Goal: Task Accomplishment & Management: Use online tool/utility

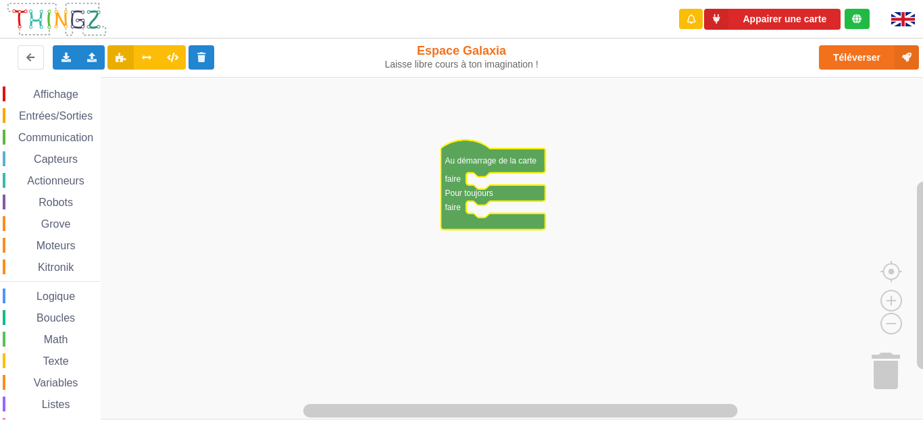
click at [38, 136] on span "Communication" at bounding box center [55, 137] width 79 height 11
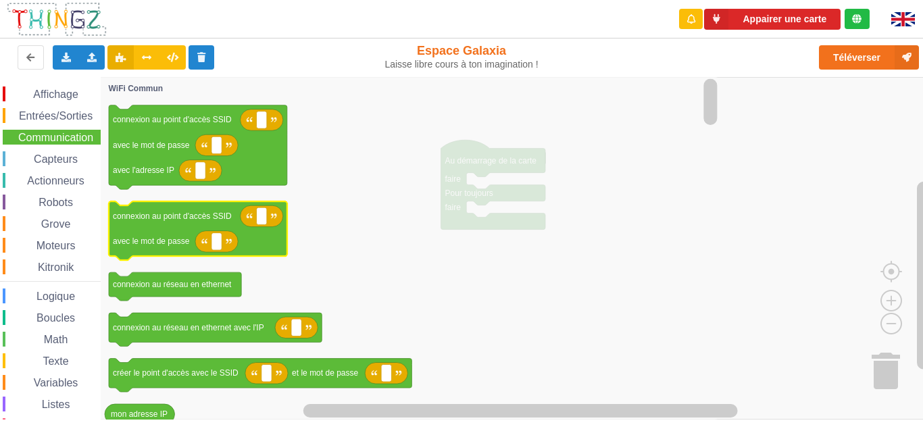
click at [163, 238] on text "avec le mot de passe" at bounding box center [151, 240] width 77 height 9
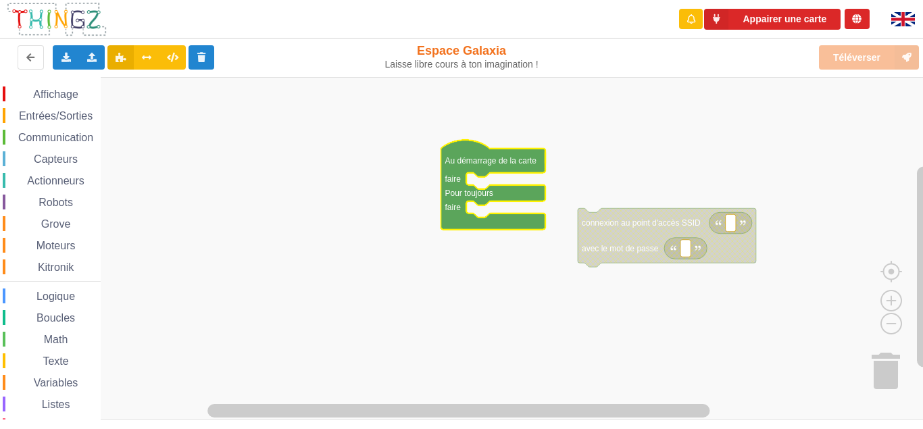
click at [511, 172] on g "Au démarrage de la carte faire Pour toujours faire connexion au point d'accès S…" at bounding box center [598, 203] width 315 height 127
click at [668, 198] on rect "Espace de travail de Blocky" at bounding box center [466, 248] width 932 height 343
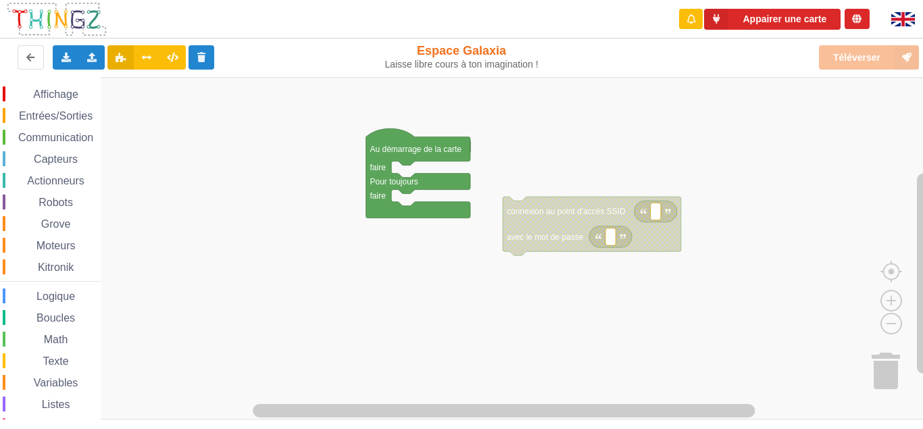
click at [255, 163] on div "Affichage Entrées/Sorties Communication Capteurs Actionneurs Robots Grove Moteu…" at bounding box center [466, 248] width 932 height 343
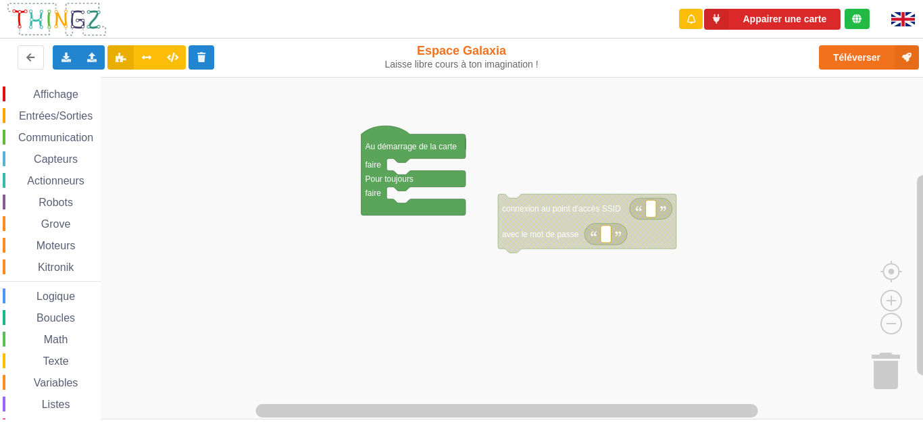
click at [56, 117] on span "Entrées/Sorties" at bounding box center [56, 115] width 78 height 11
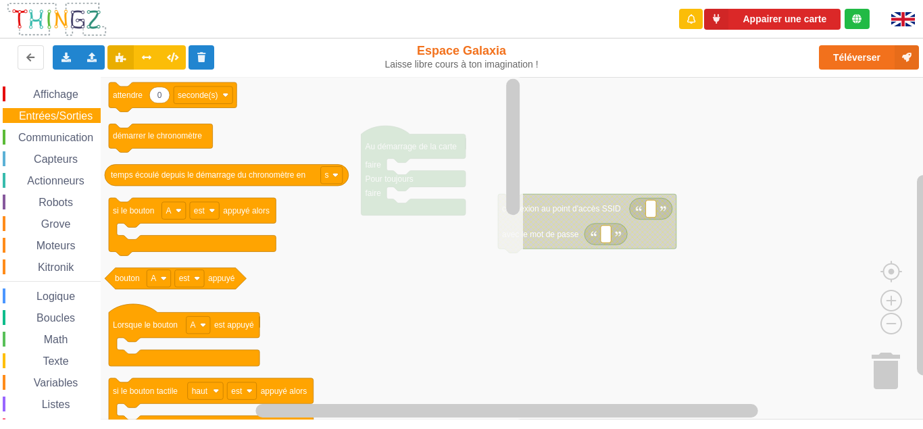
click at [43, 130] on div "Communication" at bounding box center [52, 137] width 98 height 15
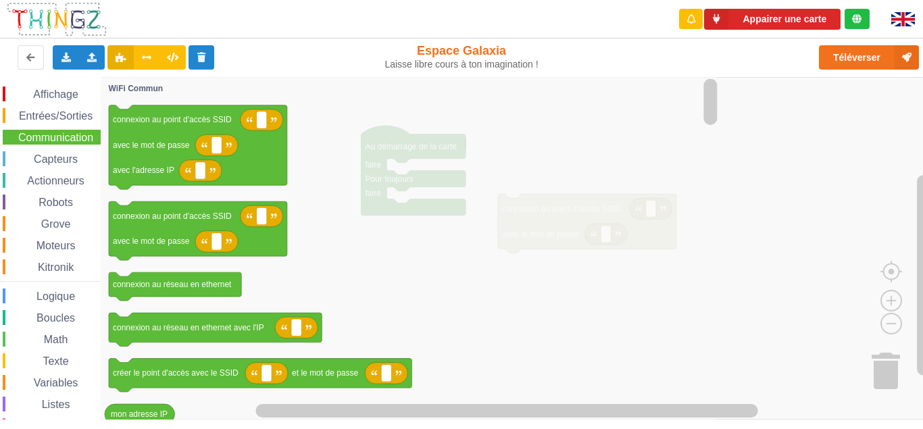
click at [384, 259] on icon "Espace de travail de Blocky" at bounding box center [410, 248] width 619 height 343
click at [521, 213] on icon "Espace de travail de Blocky" at bounding box center [410, 248] width 619 height 343
click at [24, 67] on button at bounding box center [31, 57] width 26 height 24
click at [66, 97] on span "Affichage" at bounding box center [55, 93] width 49 height 11
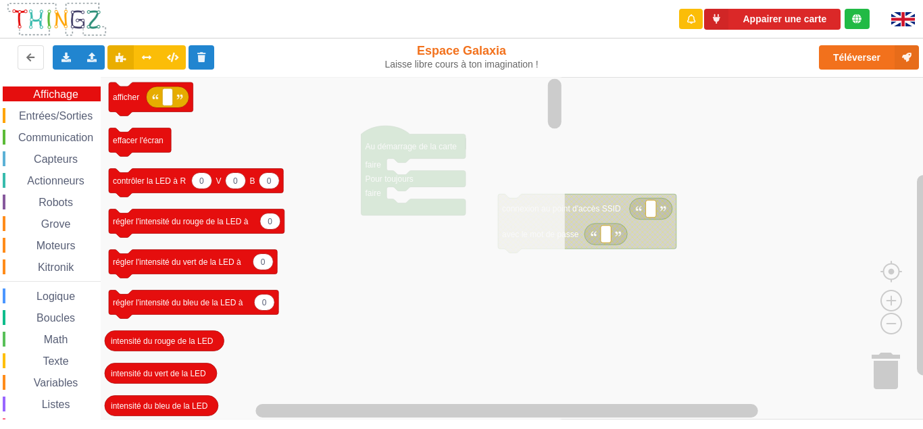
click at [57, 133] on span "Communication" at bounding box center [55, 137] width 79 height 11
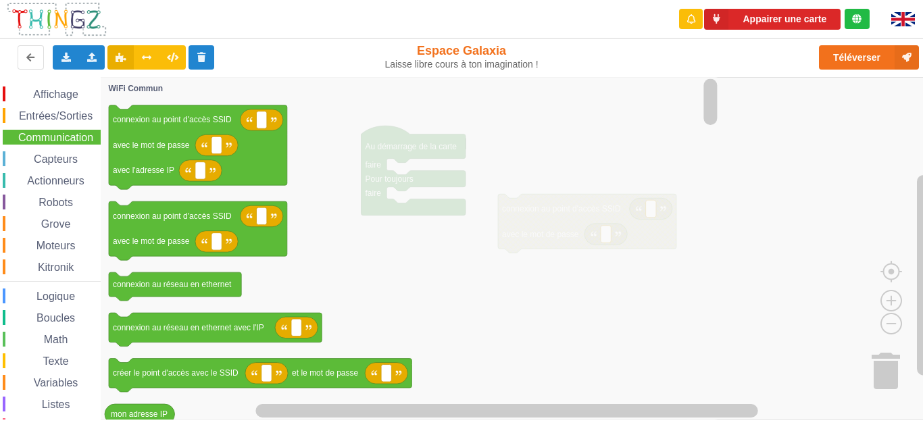
click at [565, 138] on icon "Espace de travail de Blocky" at bounding box center [410, 248] width 619 height 343
click at [392, 151] on icon "Espace de travail de Blocky" at bounding box center [410, 248] width 619 height 343
click at [41, 116] on span "Entrées/Sorties" at bounding box center [56, 115] width 78 height 11
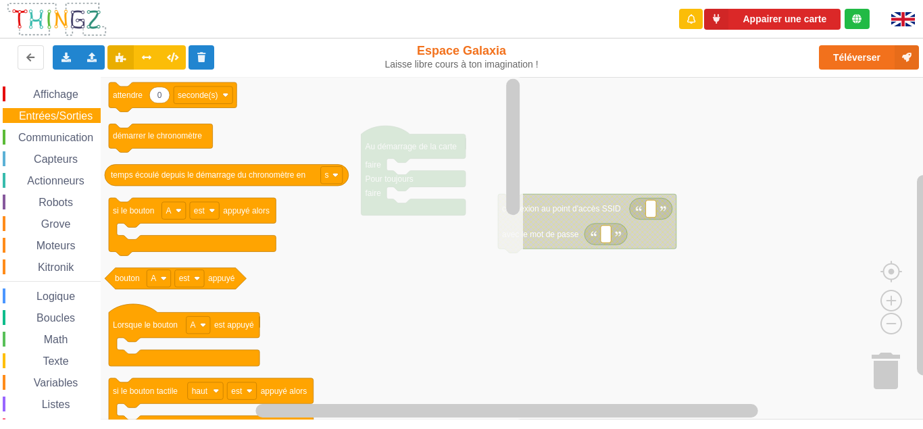
click at [49, 129] on div "Affichage Entrées/Sorties Communication Capteurs Actionneurs Robots Grove Moteu…" at bounding box center [50, 277] width 101 height 383
click at [37, 136] on span "Communication" at bounding box center [55, 137] width 79 height 11
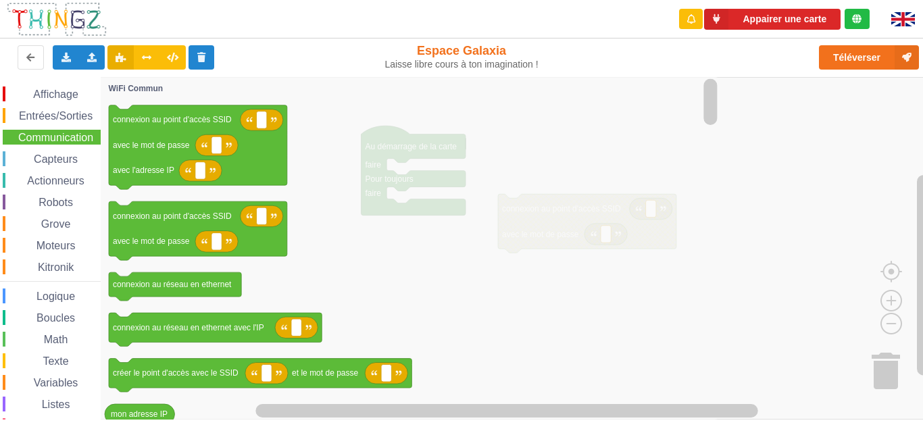
click at [288, 197] on icon "Espace de travail de Blocky" at bounding box center [410, 248] width 619 height 343
click at [593, 257] on icon "Espace de travail de Blocky" at bounding box center [410, 248] width 619 height 343
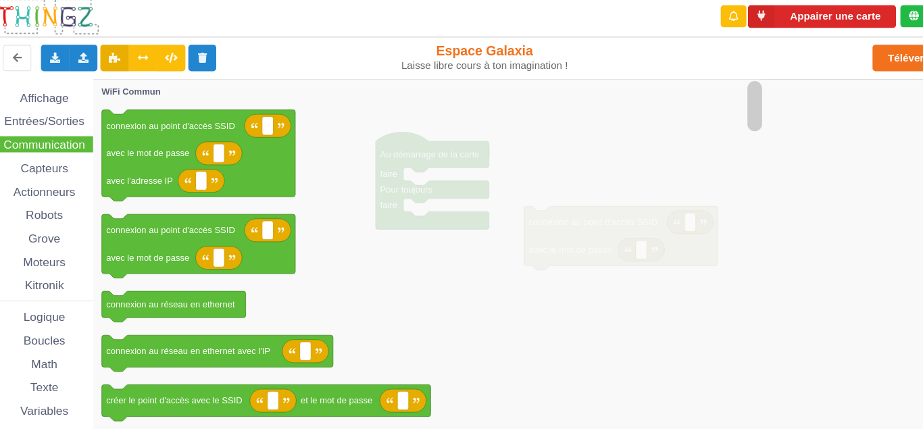
click at [379, 225] on icon "Espace de travail de Blocky" at bounding box center [410, 248] width 619 height 343
click at [28, 52] on button at bounding box center [31, 57] width 26 height 24
click at [37, 55] on button at bounding box center [31, 57] width 26 height 24
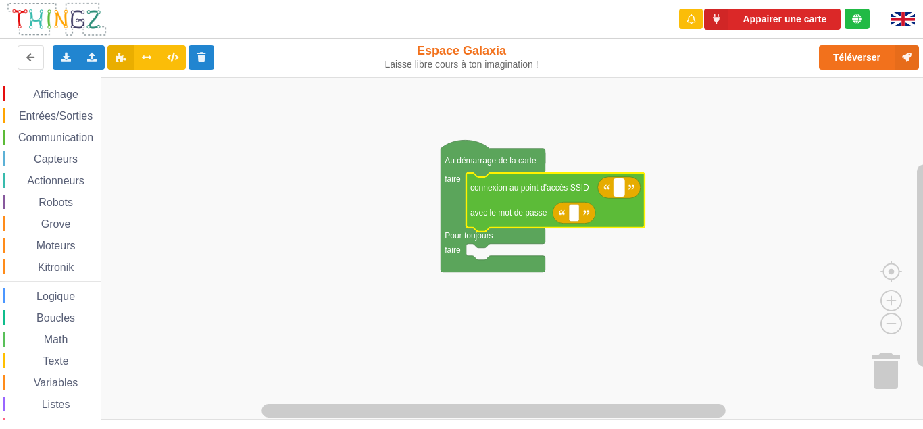
click at [619, 185] on text "Espace de travail de Blocky" at bounding box center [619, 186] width 2 height 9
type input "r"
type input "technoa5"
click at [569, 215] on rect "Espace de travail de Blocky" at bounding box center [574, 213] width 10 height 18
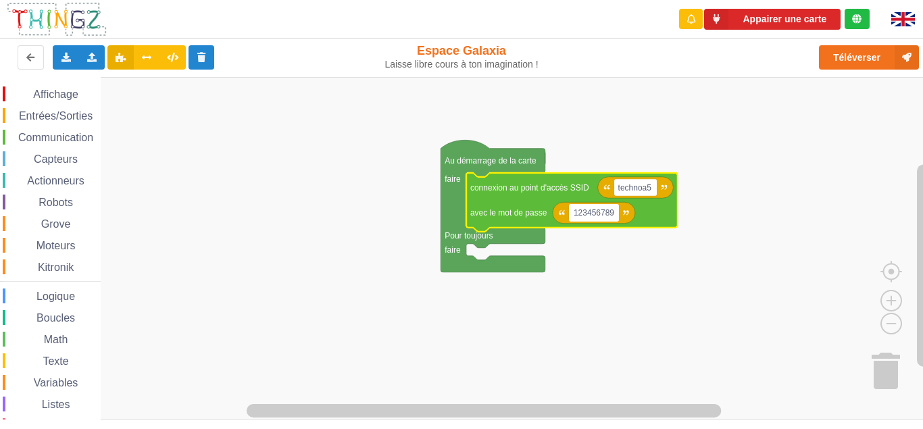
type input "1234567890"
click at [347, 259] on rect "Espace de travail de Blocky" at bounding box center [466, 248] width 932 height 343
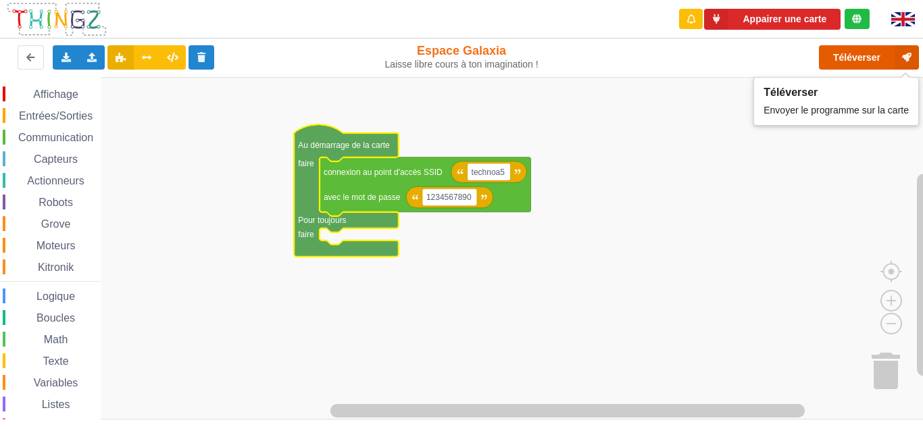
click at [861, 59] on button "Téléverser" at bounding box center [869, 57] width 100 height 24
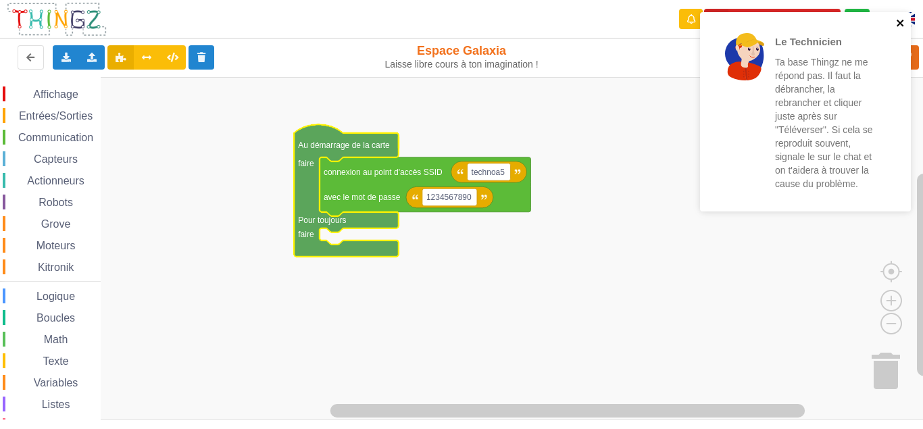
click at [902, 22] on icon "close" at bounding box center [900, 23] width 9 height 11
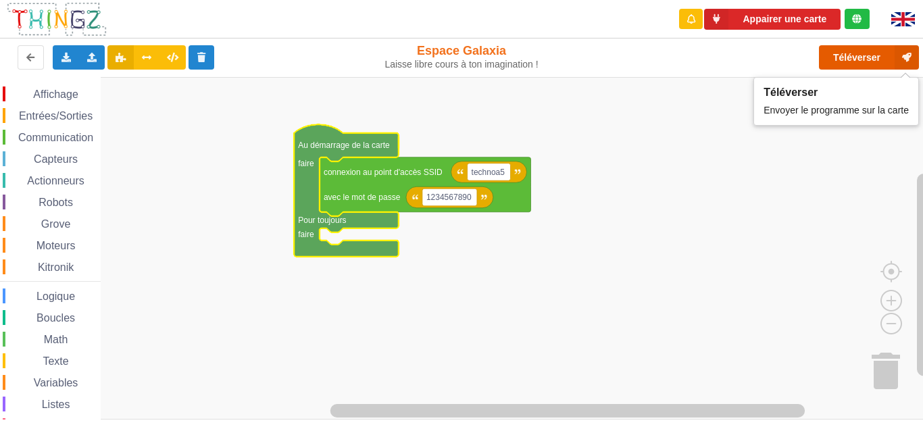
click at [865, 53] on button "Téléverser" at bounding box center [869, 57] width 100 height 24
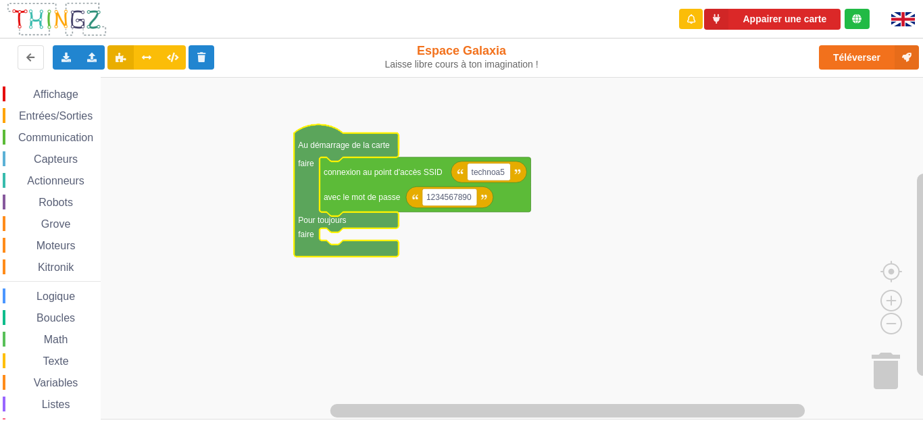
click at [646, 315] on rect "Espace de travail de Blocky" at bounding box center [466, 248] width 932 height 343
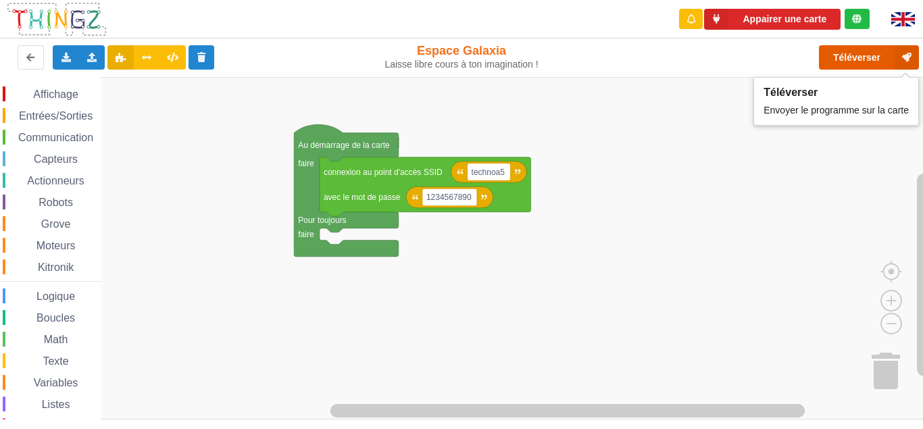
click at [903, 57] on icon at bounding box center [906, 57] width 24 height 24
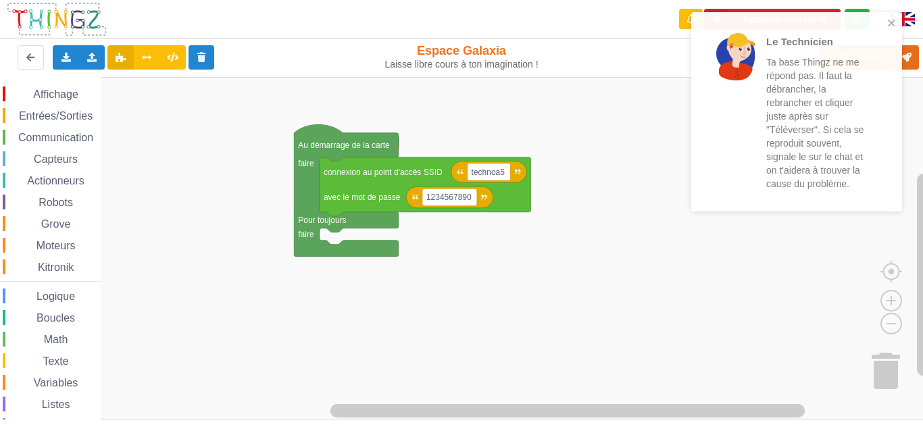
drag, startPoint x: 778, startPoint y: 61, endPoint x: 765, endPoint y: 68, distance: 14.5
click at [766, 68] on p "Ta base Thingz ne me répond pas. Il faut la débrancher, la rebrancher et clique…" at bounding box center [818, 122] width 105 height 135
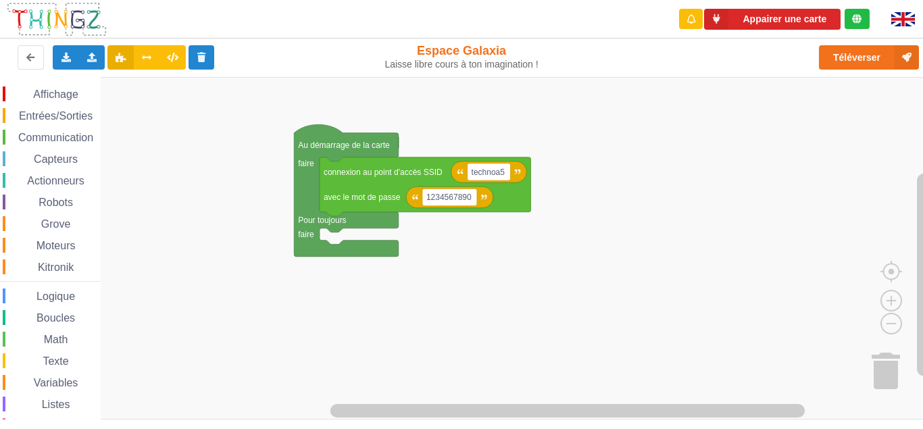
drag, startPoint x: 756, startPoint y: 118, endPoint x: 568, endPoint y: 153, distance: 191.1
click at [568, 153] on div at bounding box center [557, 111] width 47 height 157
click at [581, 186] on rect "Espace de travail de Blocky" at bounding box center [466, 248] width 932 height 343
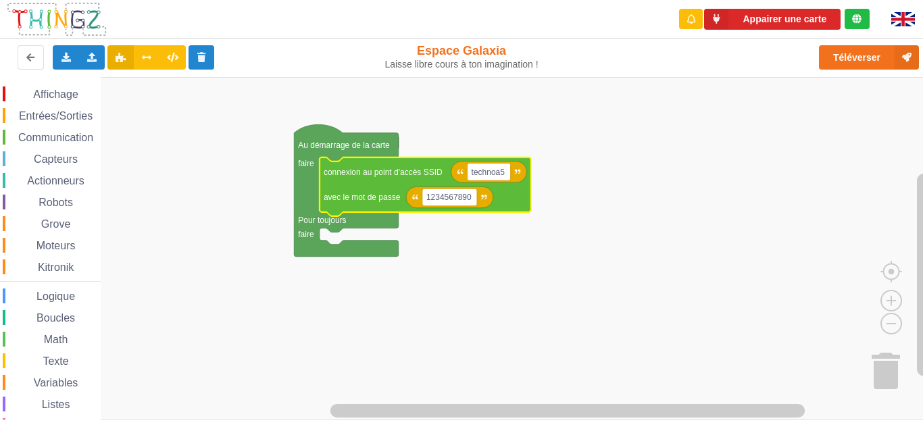
click at [51, 93] on span "Affichage" at bounding box center [55, 93] width 49 height 11
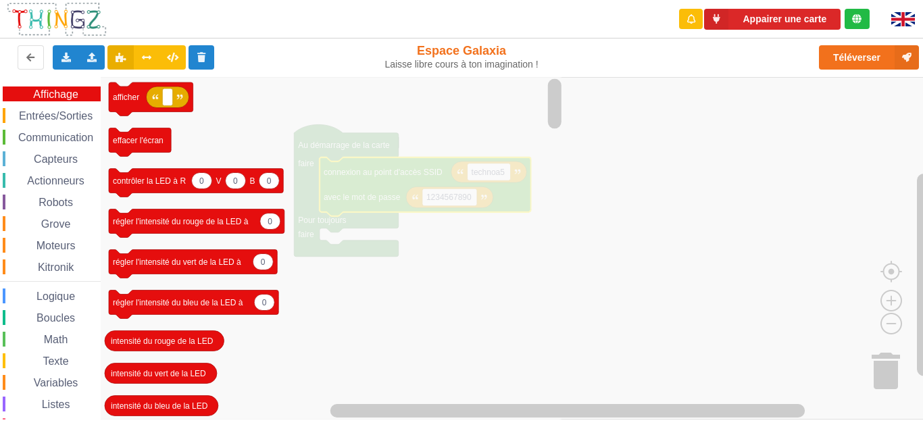
click at [61, 138] on span "Communication" at bounding box center [55, 137] width 79 height 11
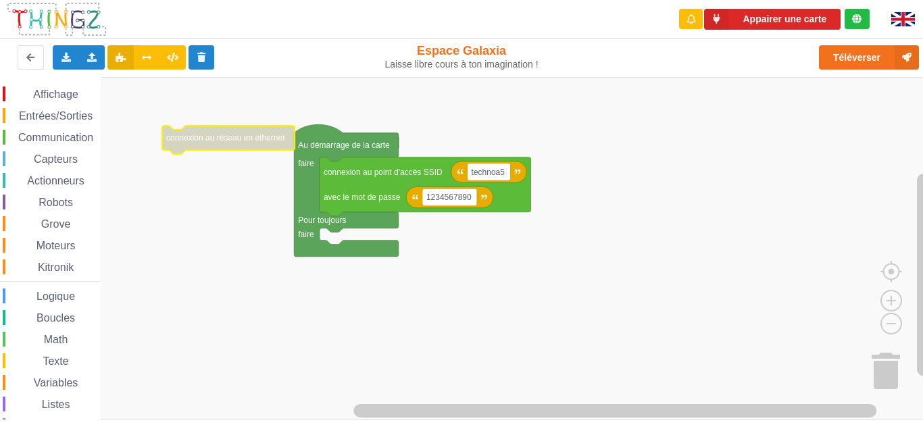
click at [221, 135] on text "connexion au réseau en ethernet" at bounding box center [225, 137] width 119 height 9
click at [209, 56] on button at bounding box center [201, 57] width 26 height 24
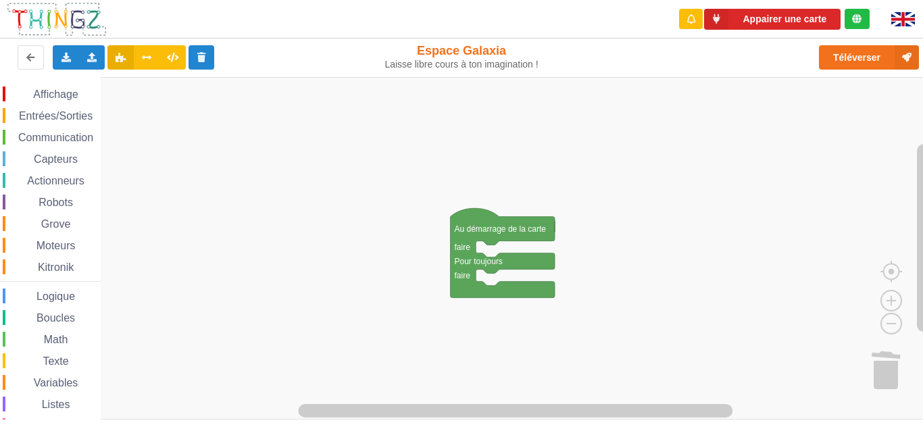
click at [63, 146] on div "Affichage Entrées/Sorties Communication Capteurs Actionneurs Robots Grove Moteu…" at bounding box center [50, 277] width 101 height 383
click at [59, 138] on span "Communication" at bounding box center [55, 137] width 79 height 11
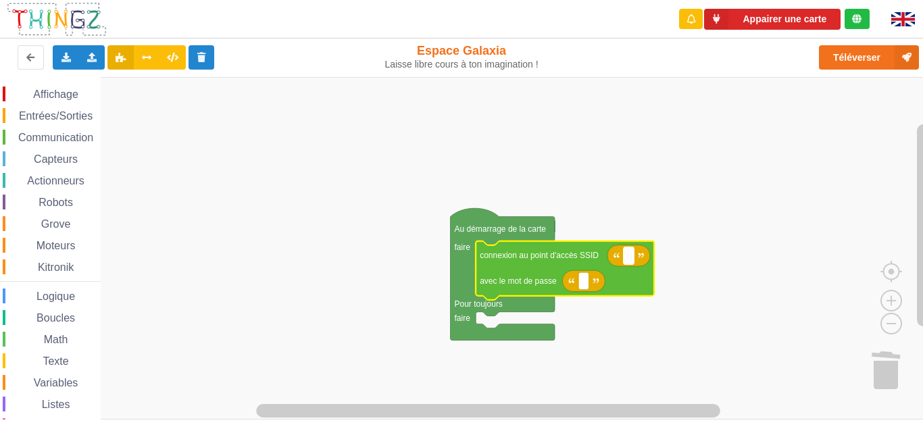
click at [628, 260] on text "Espace de travail de Blocky" at bounding box center [629, 255] width 2 height 9
type input "technoa5"
click at [586, 280] on rect "Espace de travail de Blocky" at bounding box center [583, 281] width 10 height 18
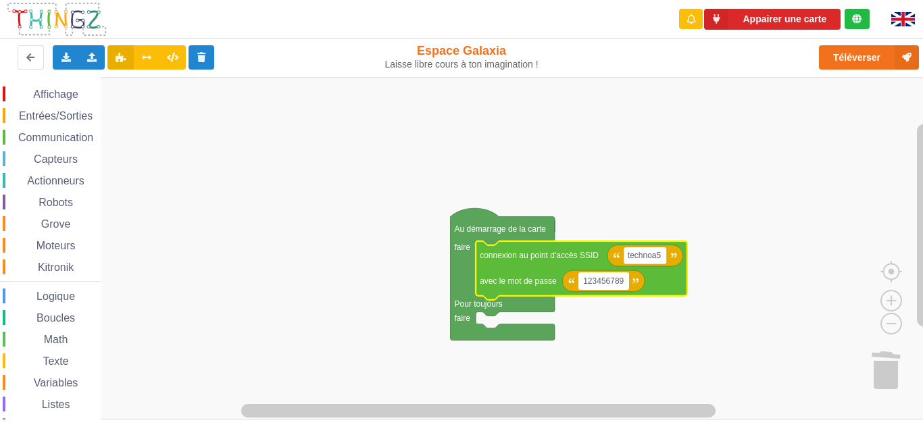
type input "1234567890"
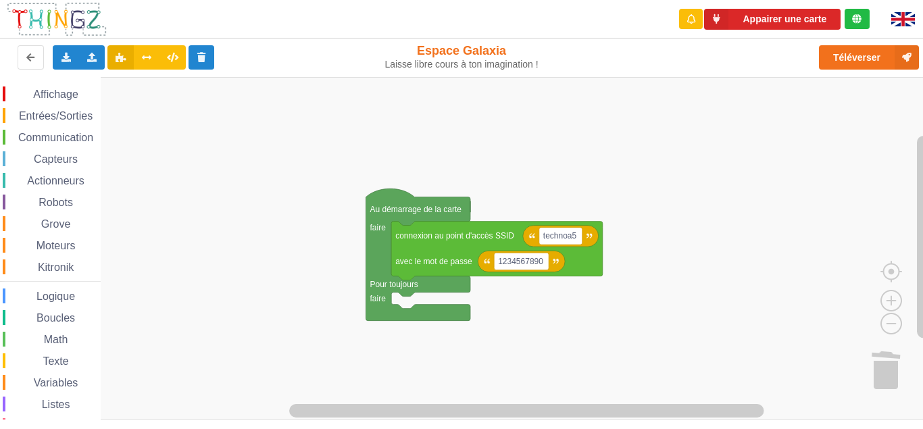
click at [630, 115] on div "Affichage Entrées/Sorties Communication Capteurs Actionneurs Robots Grove Moteu…" at bounding box center [466, 248] width 932 height 343
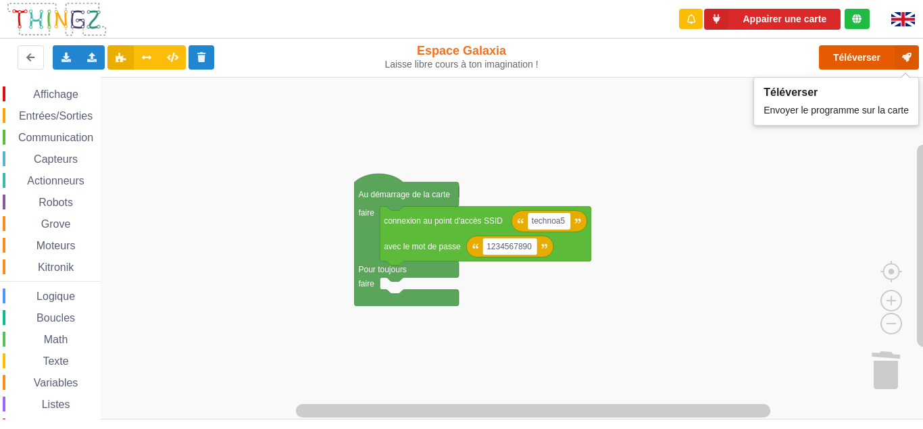
click at [862, 55] on button "Téléverser" at bounding box center [869, 57] width 100 height 24
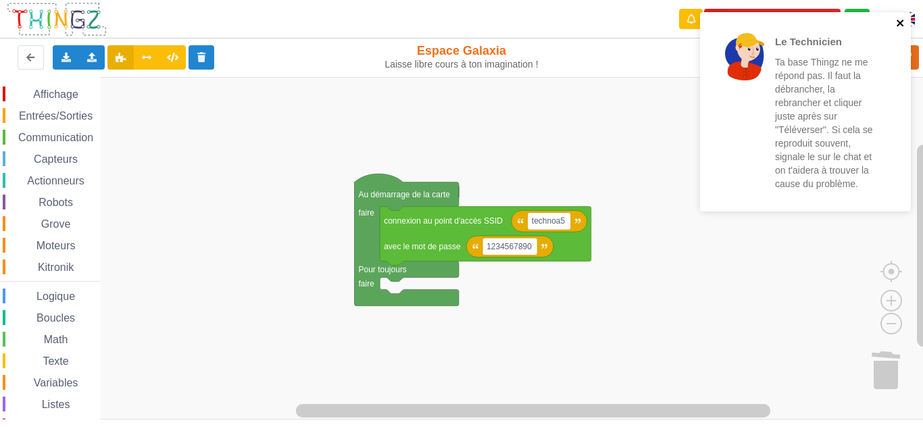
click at [898, 25] on icon "close" at bounding box center [899, 23] width 7 height 7
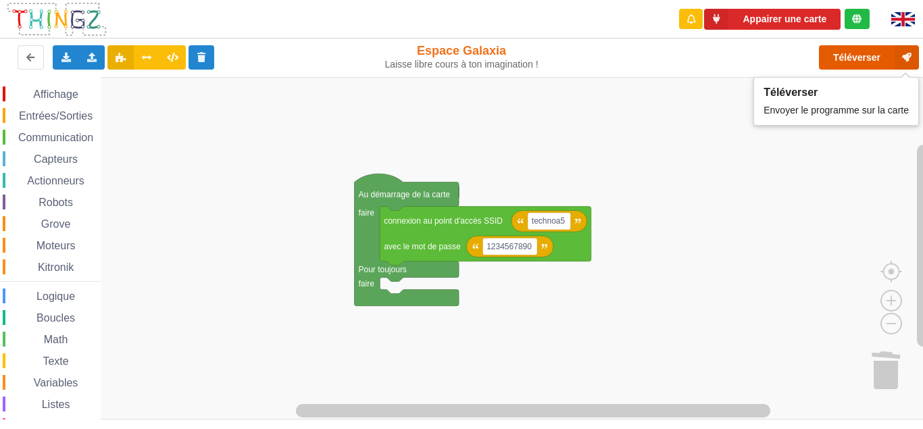
click at [871, 59] on button "Téléverser" at bounding box center [869, 57] width 100 height 24
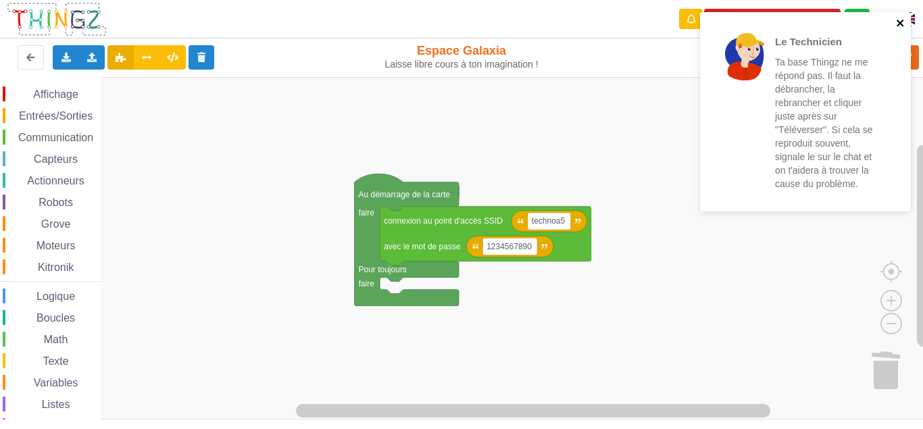
click at [898, 23] on icon "close" at bounding box center [900, 23] width 9 height 11
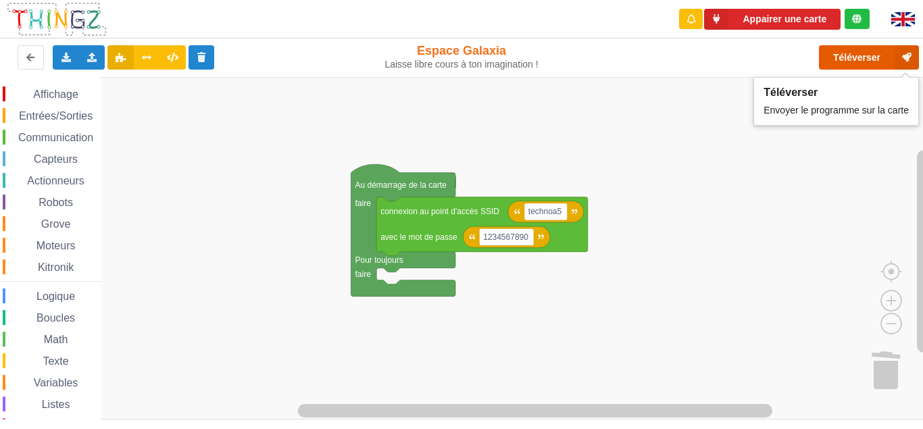
click at [847, 54] on button "Téléverser" at bounding box center [869, 57] width 100 height 24
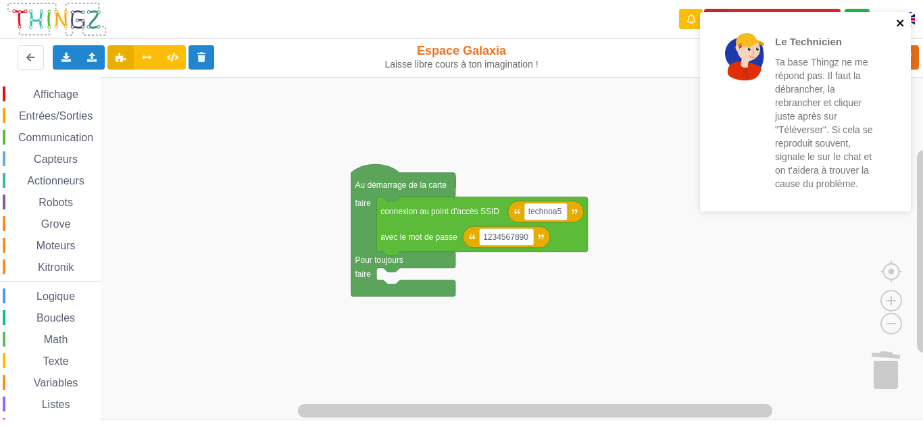
click at [900, 19] on icon "close" at bounding box center [900, 23] width 9 height 11
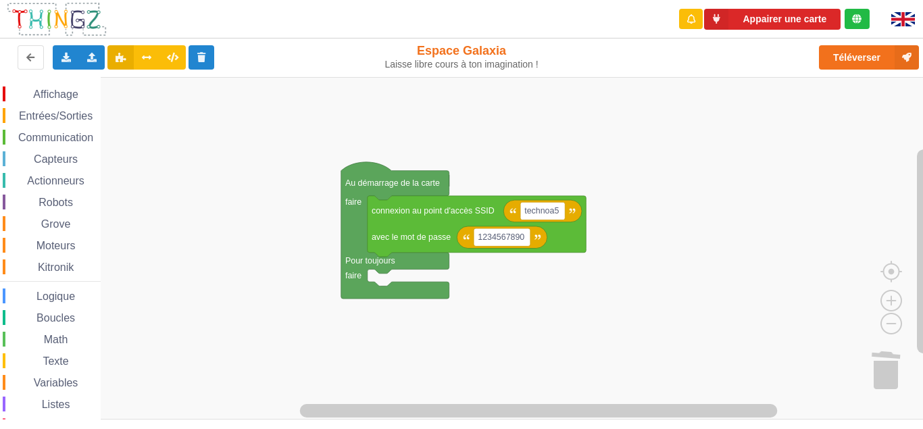
click at [636, 230] on rect "Espace de travail de Blocky" at bounding box center [466, 248] width 932 height 343
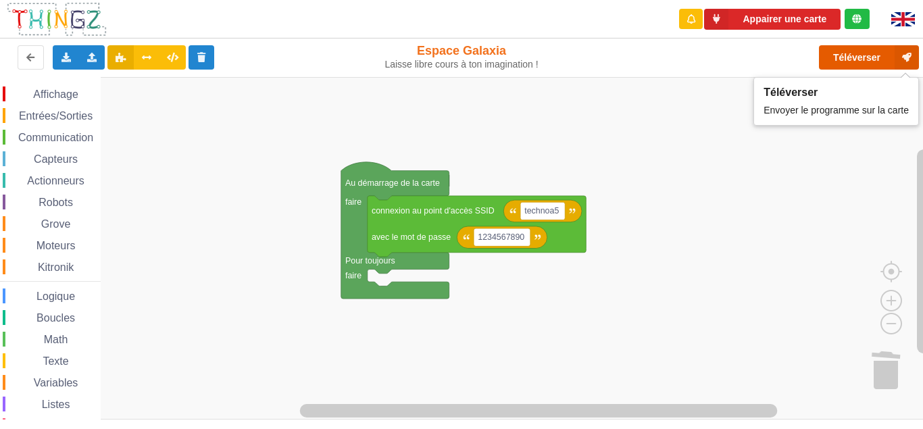
click at [865, 66] on button "Téléverser" at bounding box center [869, 57] width 100 height 24
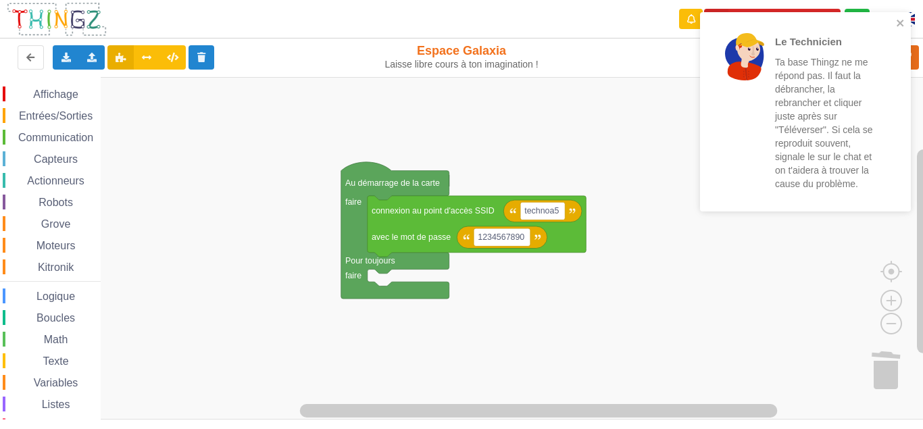
click at [904, 16] on div "Le Technicien Ta base Thingz ne me répond pas. Il faut la débrancher, la rebran…" at bounding box center [805, 111] width 211 height 199
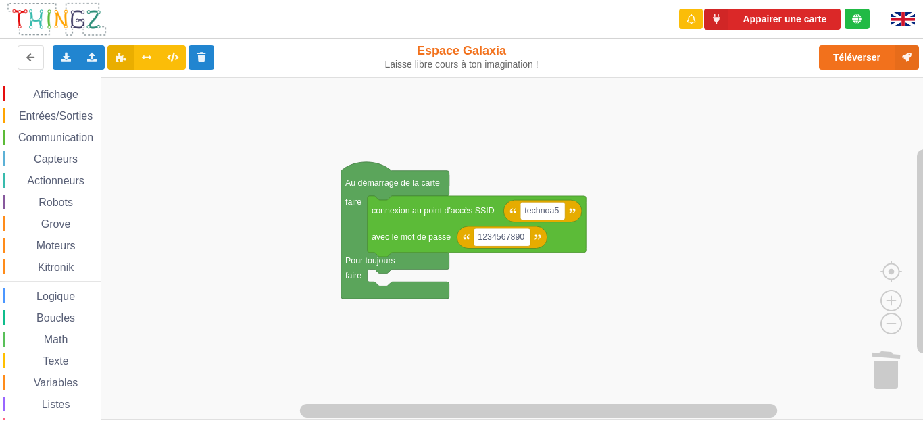
click at [36, 132] on div "Communication" at bounding box center [52, 137] width 98 height 15
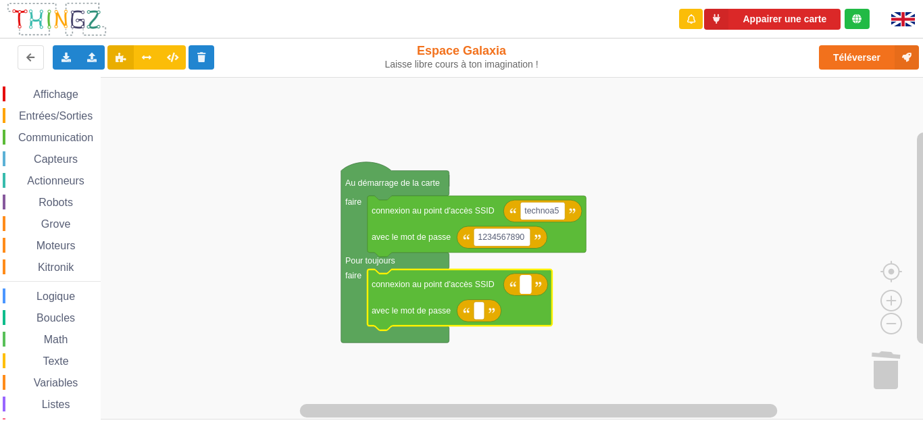
click at [524, 283] on text "Espace de travail de Blocky" at bounding box center [525, 284] width 2 height 9
click at [526, 279] on input "echnoa5" at bounding box center [541, 285] width 42 height 18
type input "technoa5"
click at [477, 318] on rect "Espace de travail de Blocky" at bounding box center [479, 311] width 11 height 18
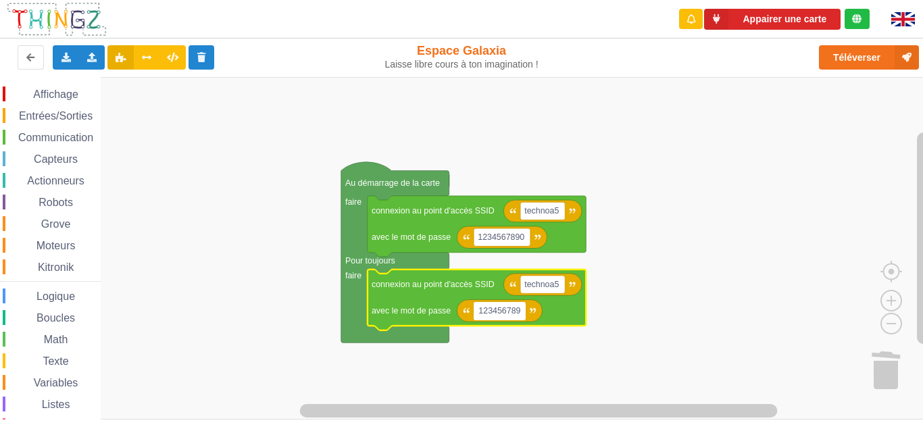
type input "1234567890"
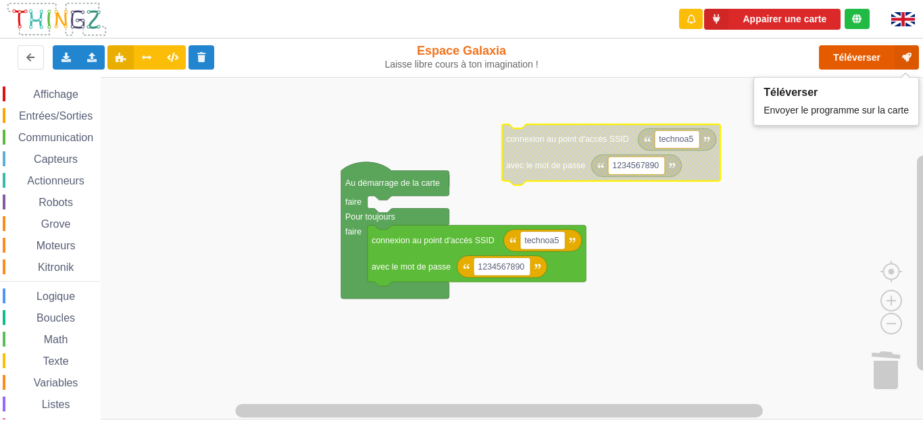
click at [865, 61] on button "Téléverser" at bounding box center [869, 57] width 100 height 24
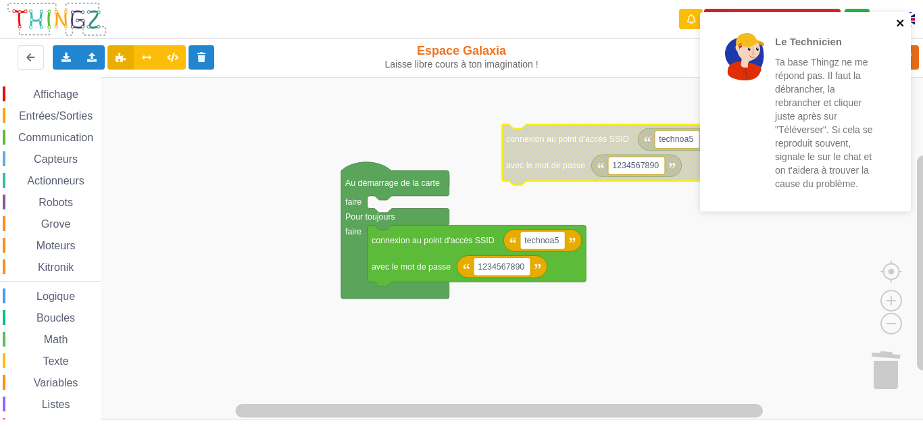
click at [900, 21] on icon "close" at bounding box center [900, 23] width 9 height 11
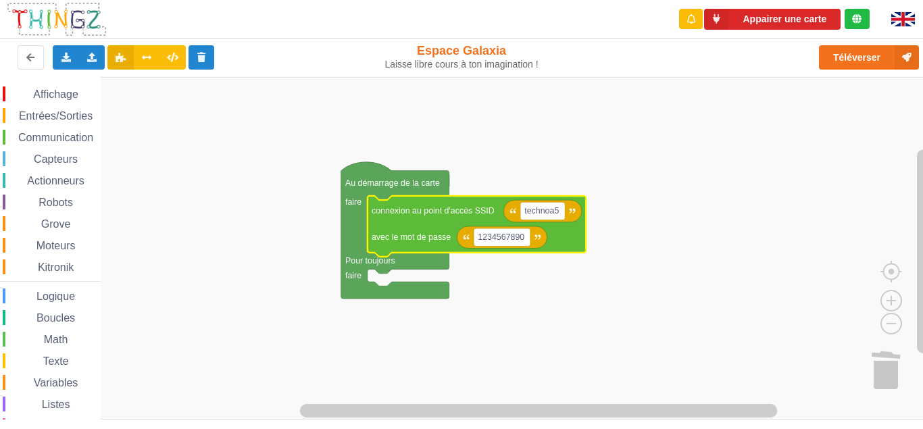
click at [659, 101] on rect "Espace de travail de Blocky" at bounding box center [466, 248] width 932 height 343
